Goal: Transaction & Acquisition: Purchase product/service

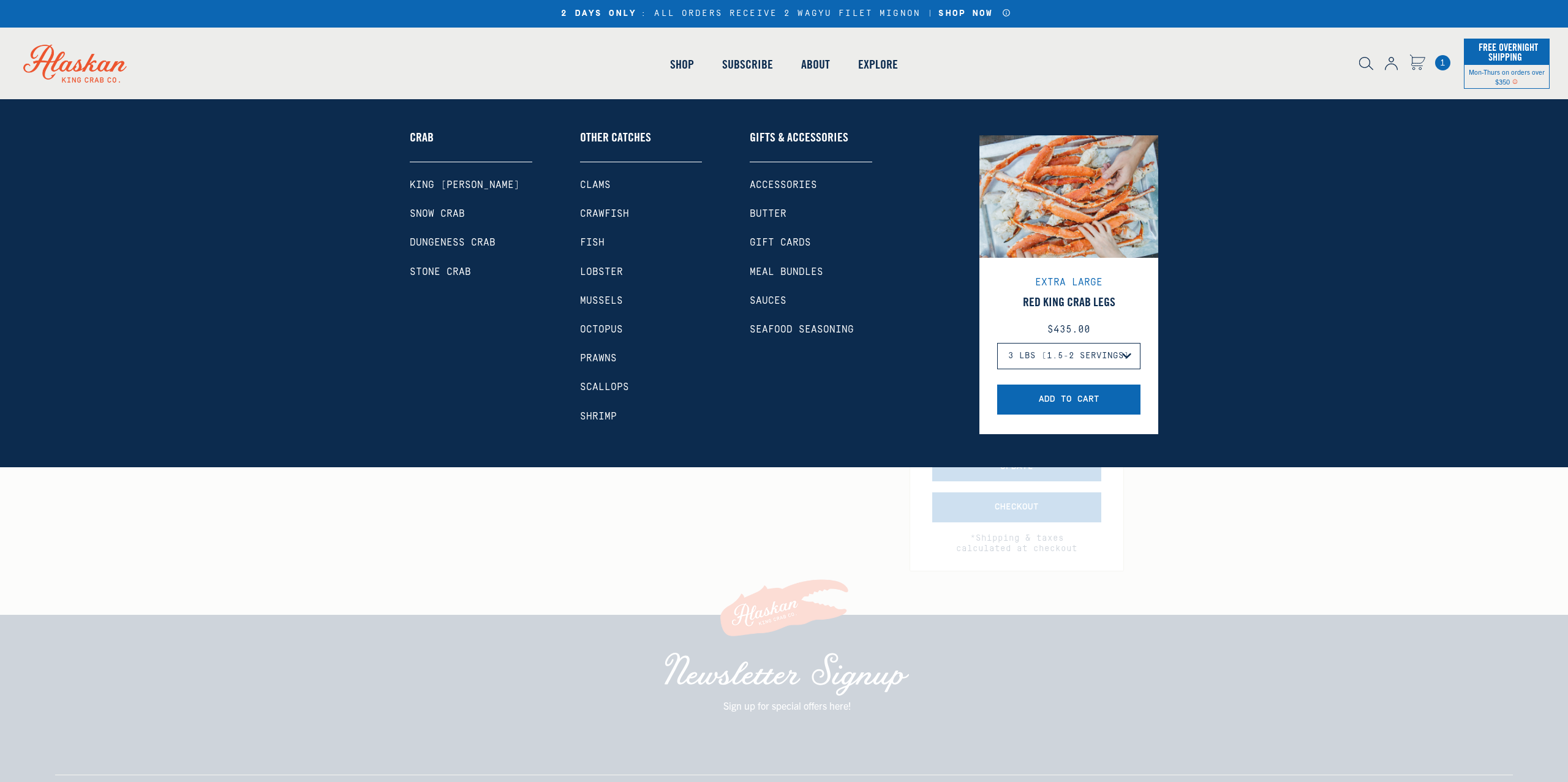
click at [685, 67] on link "Shop" at bounding box center [682, 64] width 52 height 70
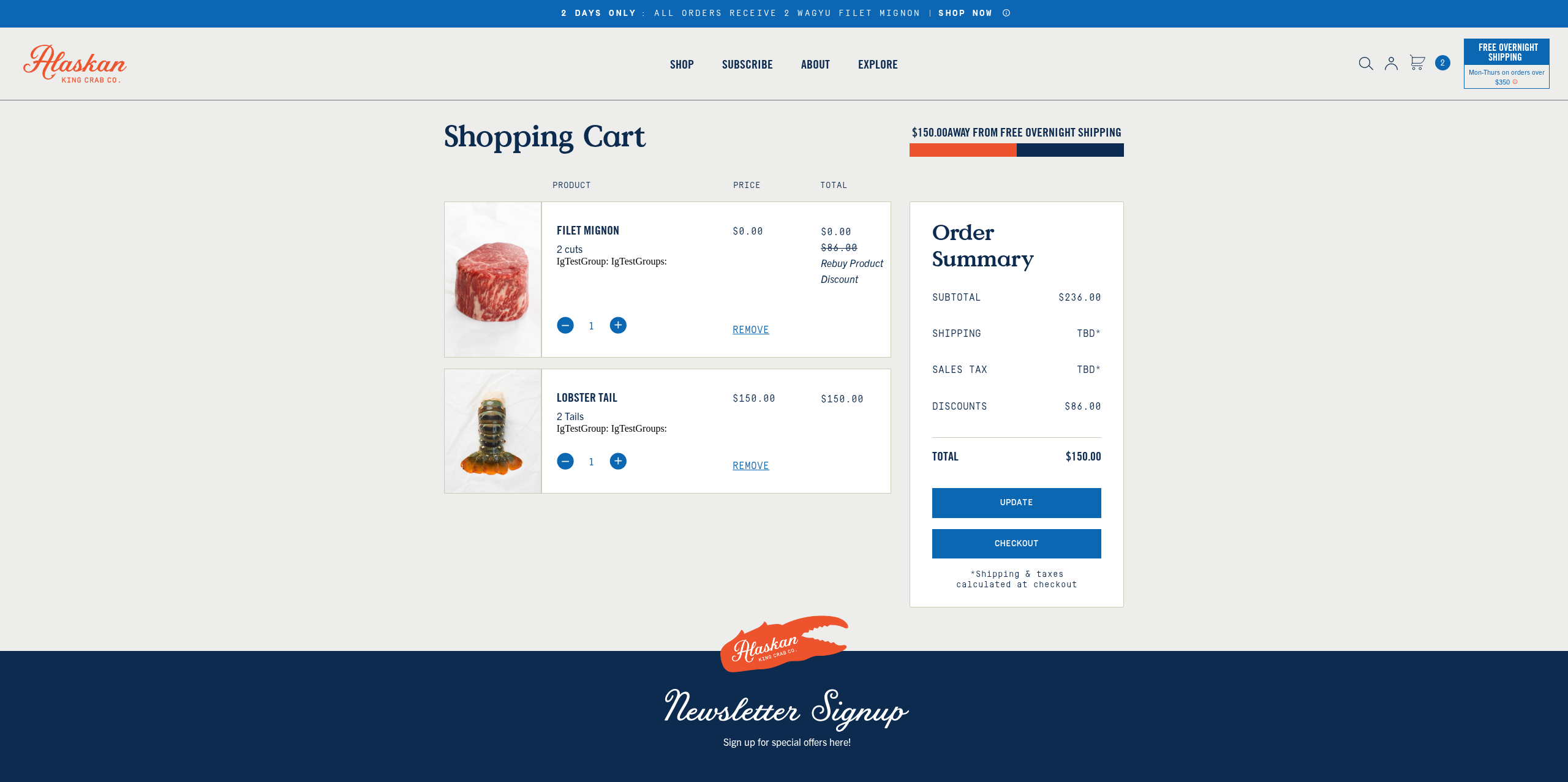
click at [592, 229] on link "Filet Mignon" at bounding box center [636, 230] width 158 height 15
